Goal: Task Accomplishment & Management: Manage account settings

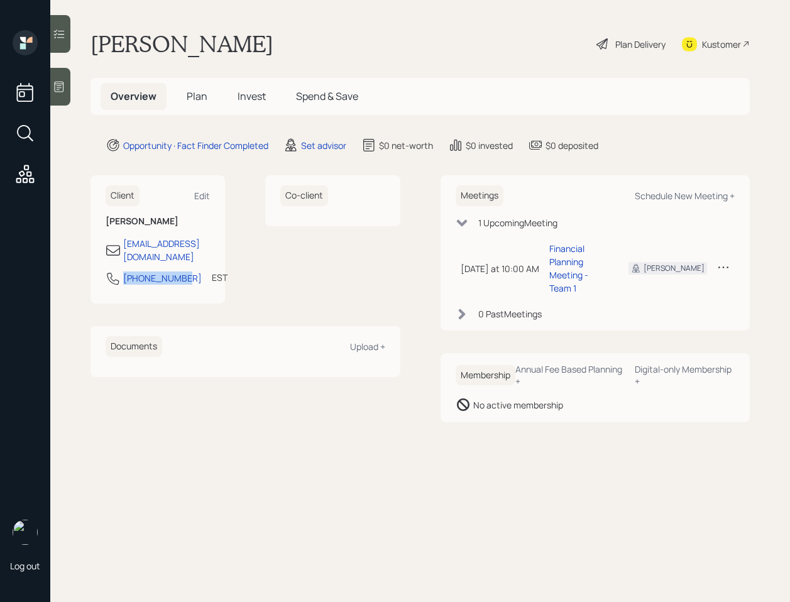
drag, startPoint x: 177, startPoint y: 267, endPoint x: 121, endPoint y: 267, distance: 55.3
click at [121, 271] on div "[PHONE_NUMBER] EST Currently 12:18 PM" at bounding box center [158, 282] width 104 height 23
copy div "[PHONE_NUMBER]"
click at [204, 195] on div "Edit" at bounding box center [202, 196] width 16 height 12
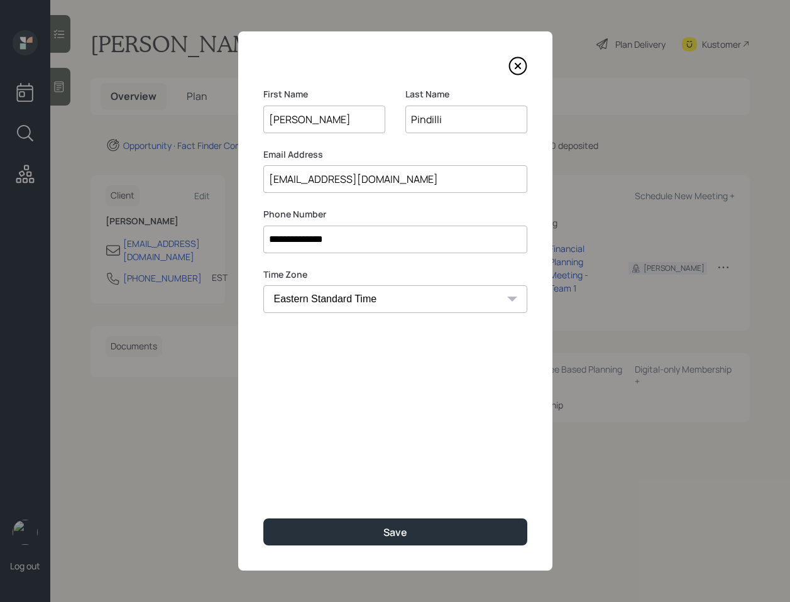
click at [363, 180] on input "[EMAIL_ADDRESS][DOMAIN_NAME]" at bounding box center [395, 179] width 264 height 28
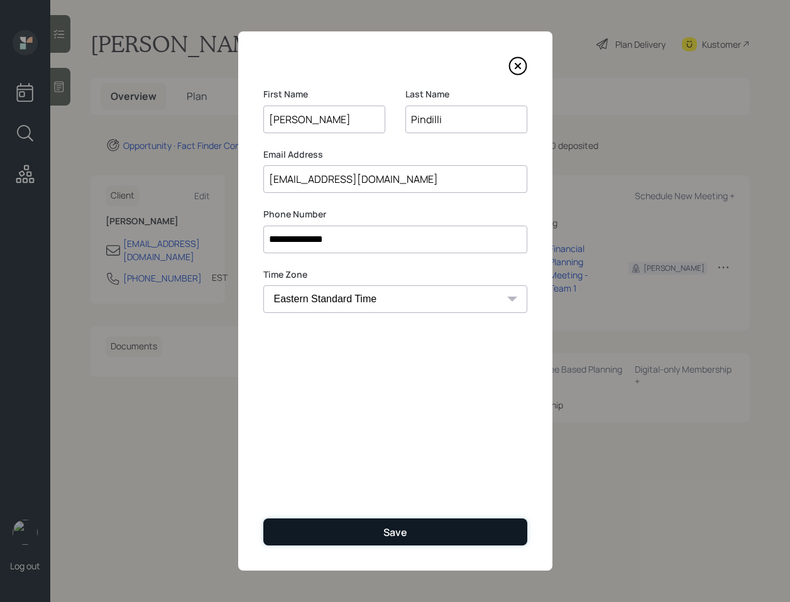
click at [396, 532] on div "Save" at bounding box center [395, 532] width 24 height 14
